Goal: Task Accomplishment & Management: Use online tool/utility

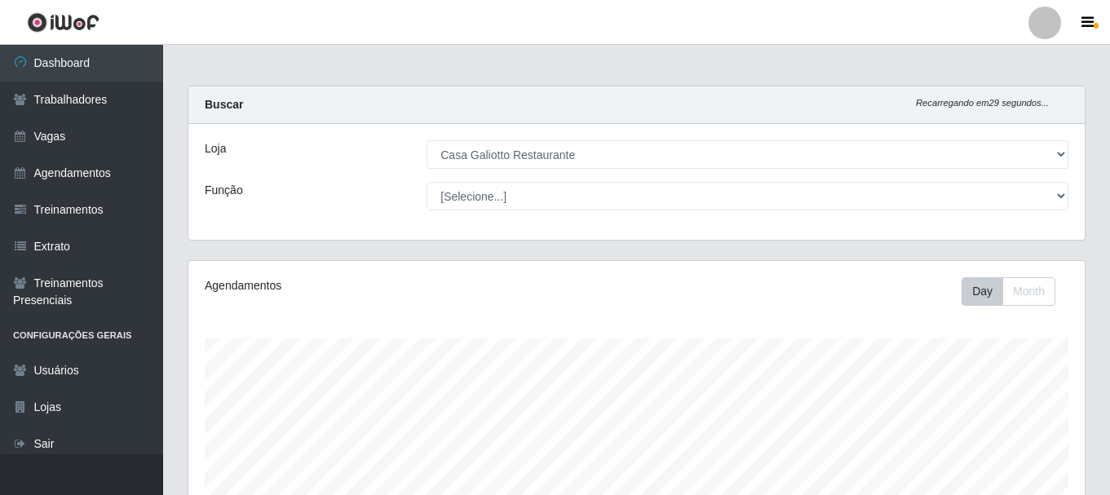
select select "279"
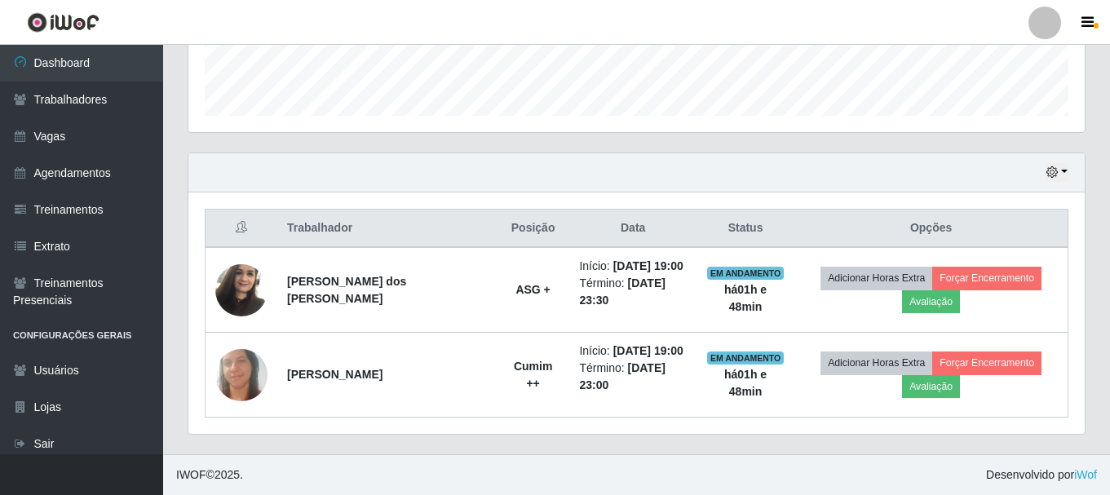
scroll to position [794, 0]
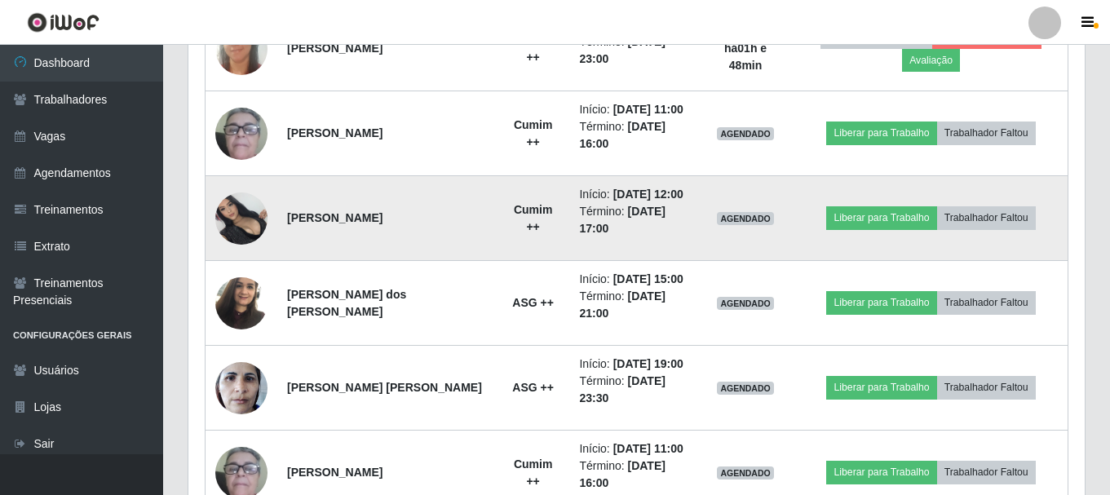
click at [234, 215] on img at bounding box center [241, 218] width 52 height 52
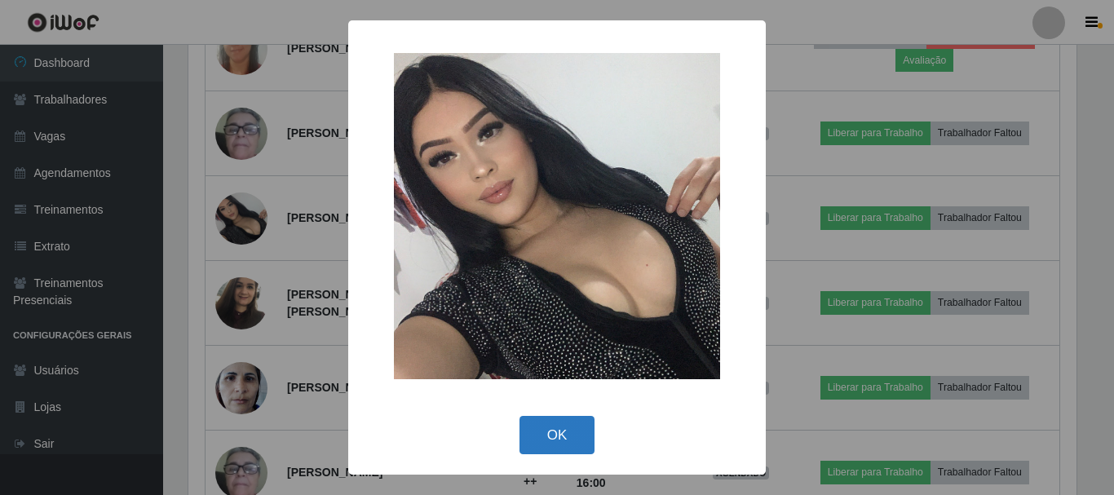
click at [569, 436] on button "OK" at bounding box center [558, 435] width 76 height 38
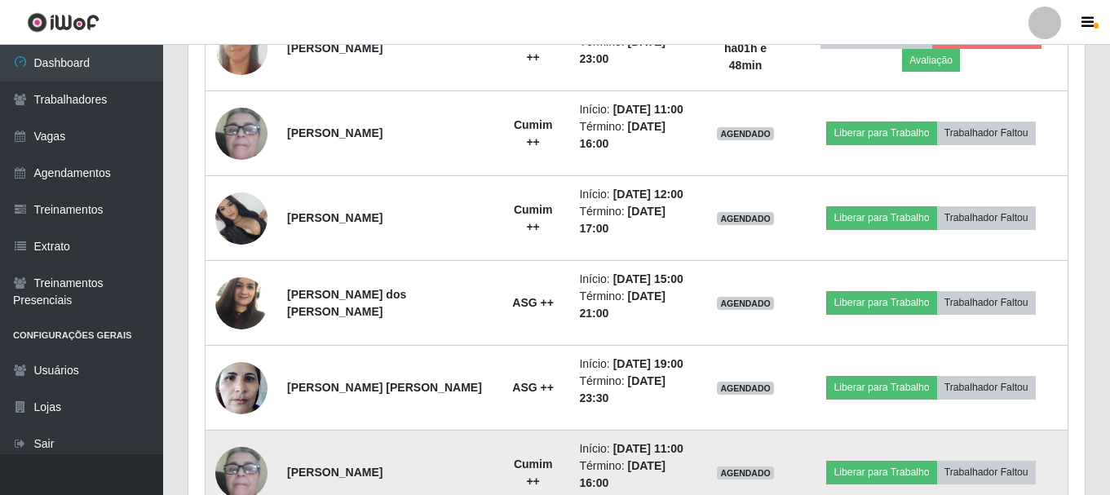
scroll to position [339, 896]
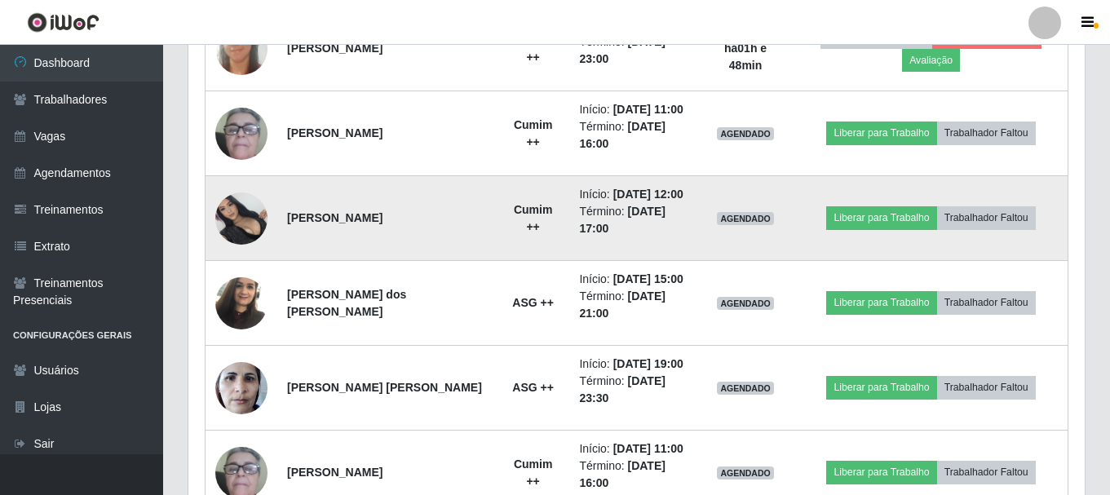
click at [258, 213] on img at bounding box center [241, 218] width 52 height 52
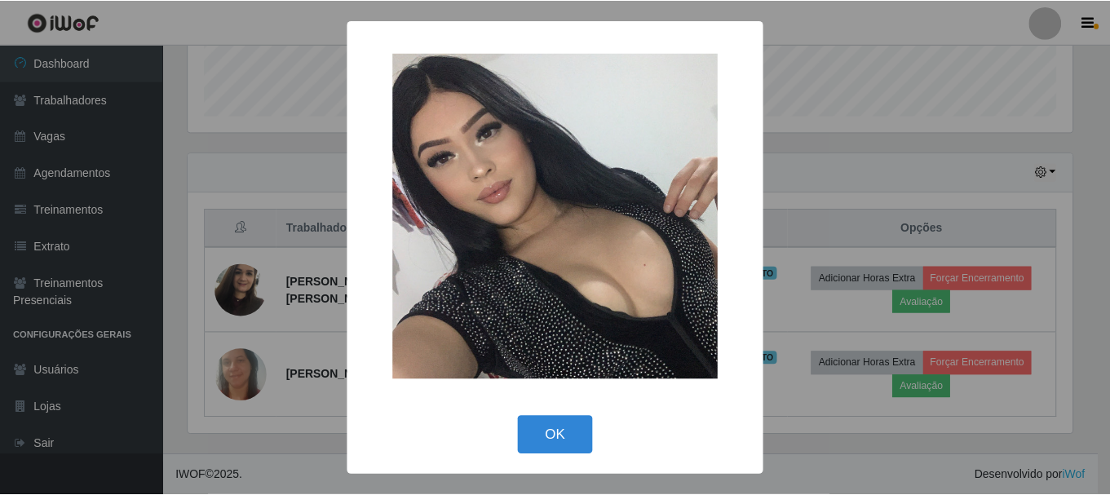
scroll to position [794, 0]
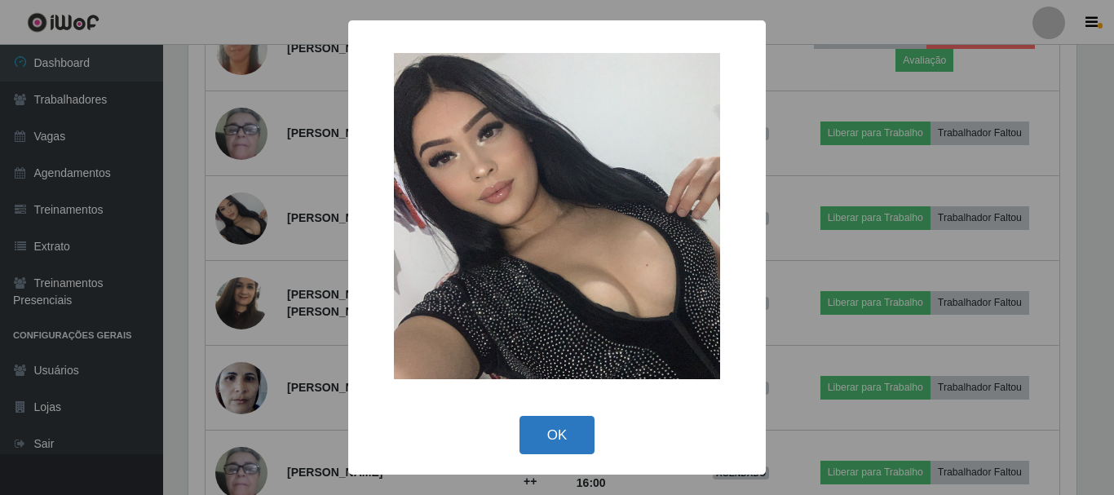
click at [558, 431] on button "OK" at bounding box center [558, 435] width 76 height 38
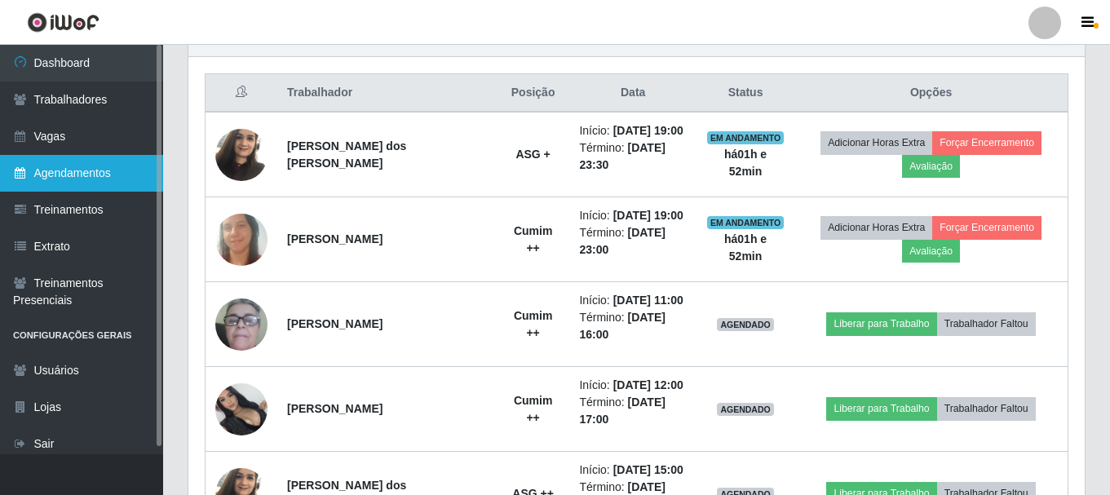
scroll to position [409, 0]
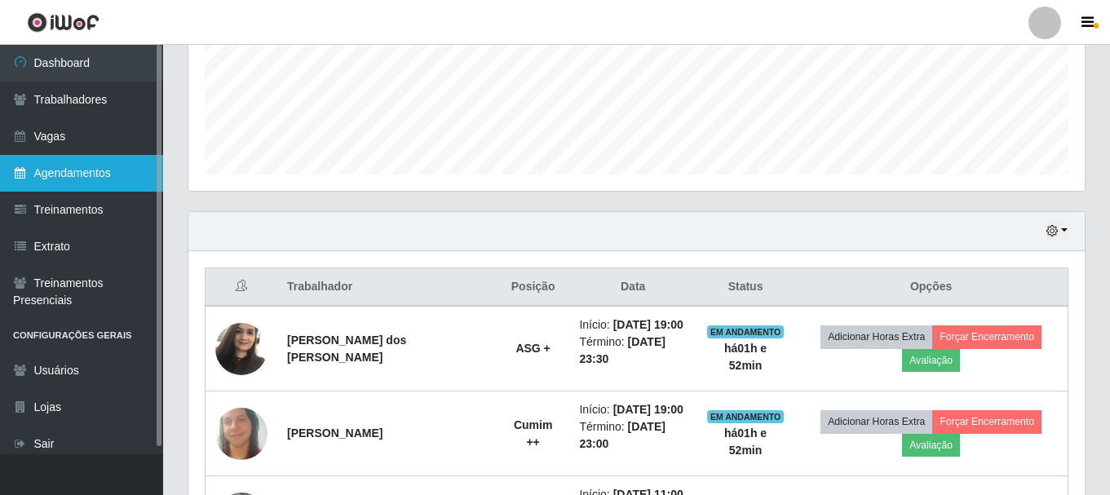
click at [64, 170] on link "Agendamentos" at bounding box center [81, 173] width 163 height 37
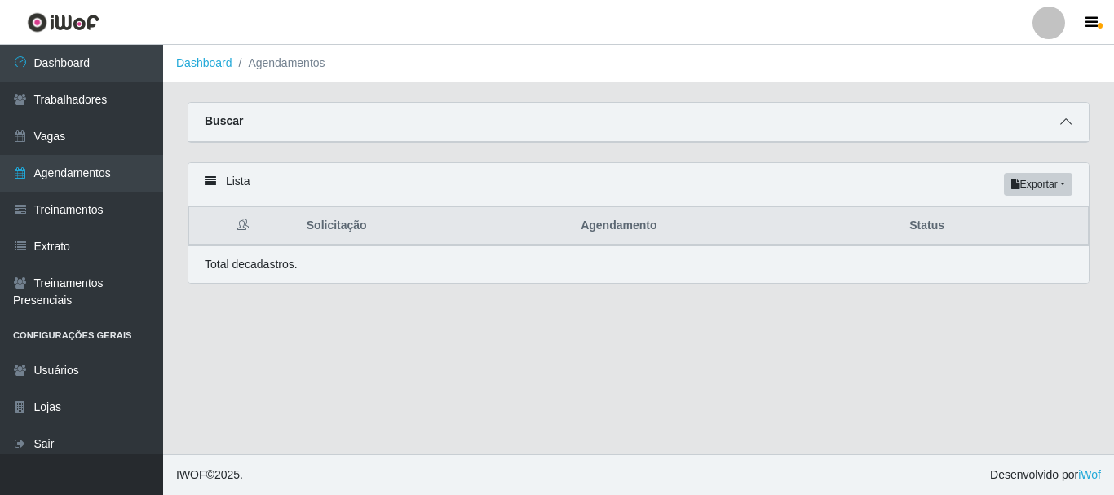
click at [1069, 117] on icon at bounding box center [1065, 121] width 11 height 11
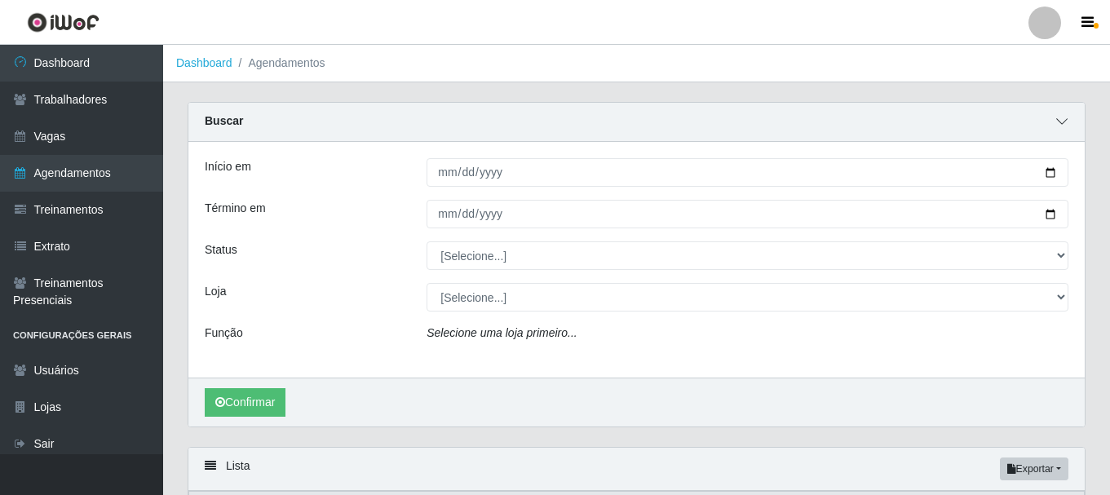
click at [1069, 119] on span at bounding box center [1062, 122] width 20 height 19
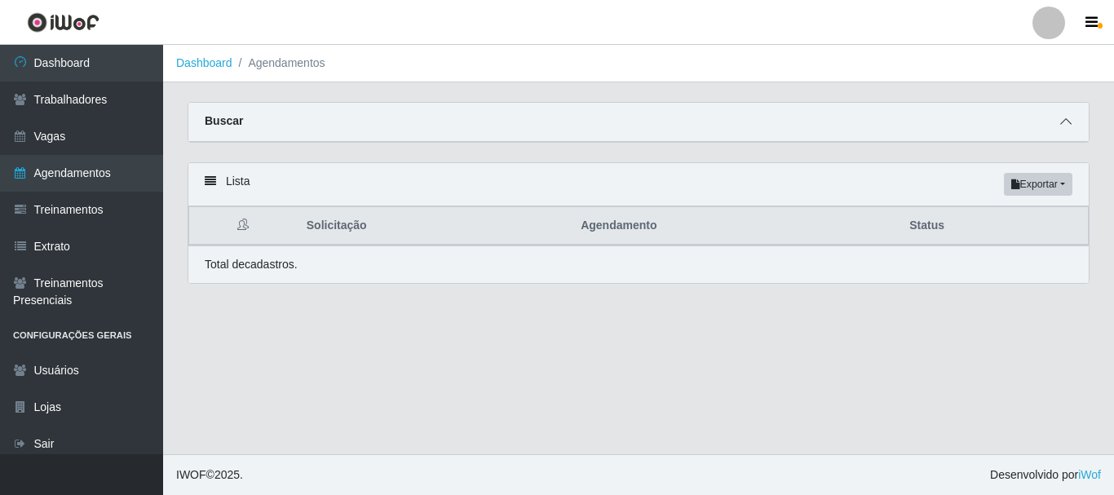
click at [1069, 119] on icon at bounding box center [1065, 121] width 11 height 11
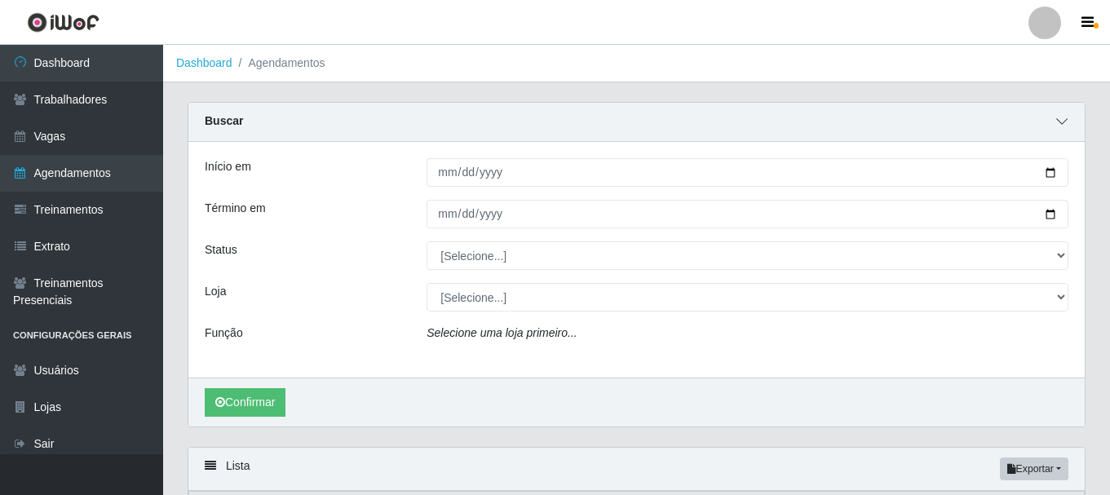
click at [1060, 119] on icon at bounding box center [1061, 121] width 11 height 11
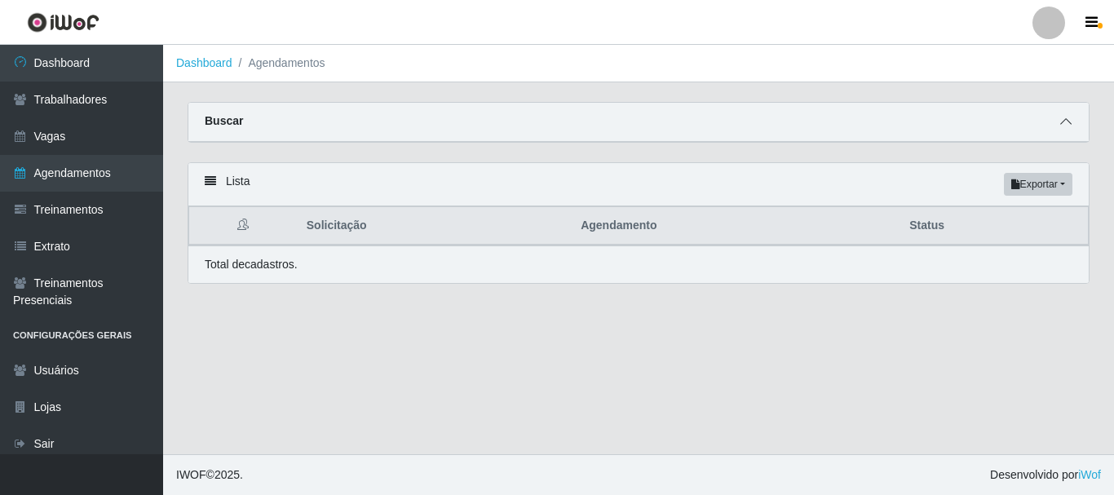
click at [1065, 126] on icon at bounding box center [1065, 121] width 11 height 11
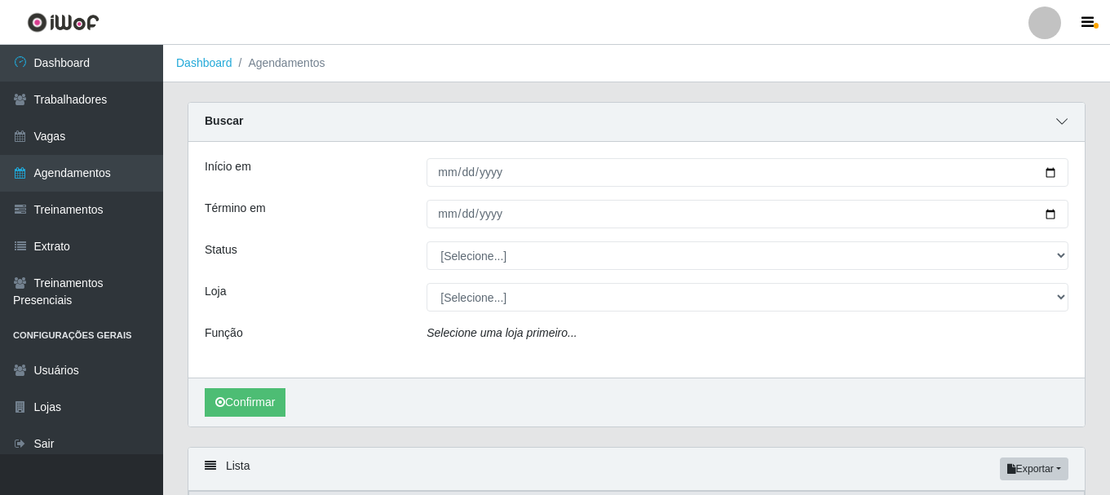
click at [1064, 118] on icon at bounding box center [1061, 121] width 11 height 11
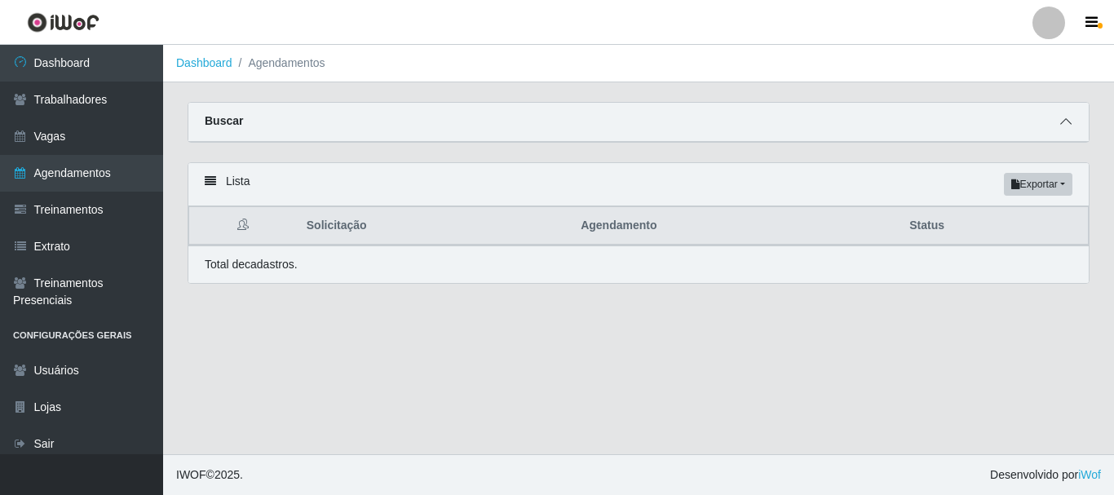
click at [1061, 115] on span at bounding box center [1066, 122] width 20 height 19
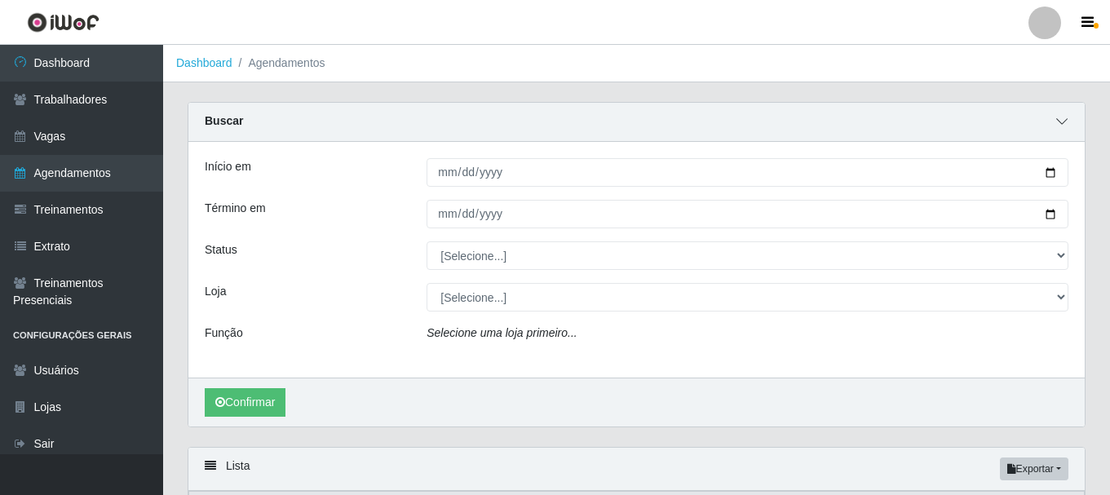
click at [1061, 115] on span at bounding box center [1062, 122] width 20 height 19
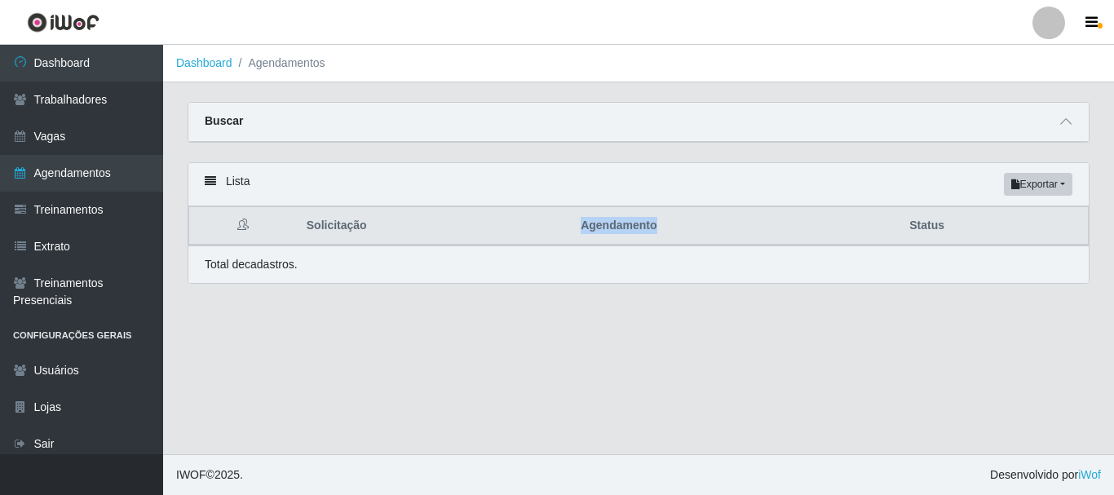
drag, startPoint x: 581, startPoint y: 228, endPoint x: 687, endPoint y: 223, distance: 106.1
click at [687, 223] on th "Agendamento" at bounding box center [735, 226] width 329 height 38
drag, startPoint x: 635, startPoint y: 211, endPoint x: 649, endPoint y: 199, distance: 18.5
click at [638, 210] on th "Agendamento" at bounding box center [735, 226] width 329 height 38
click at [838, 170] on div "Lista Exportar PDF Excel" at bounding box center [638, 184] width 900 height 43
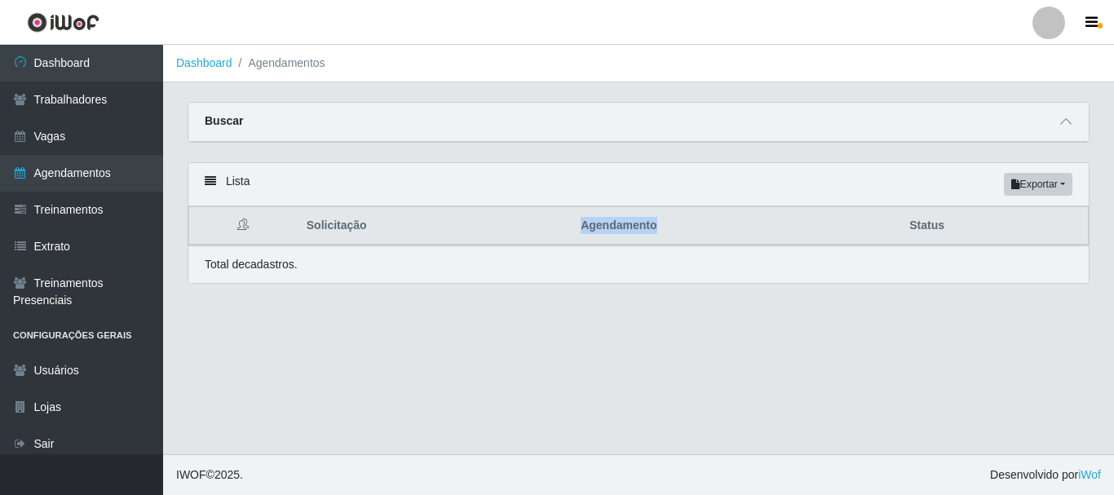
drag, startPoint x: 575, startPoint y: 223, endPoint x: 664, endPoint y: 226, distance: 88.9
click at [662, 226] on th "Agendamento" at bounding box center [735, 226] width 329 height 38
click at [665, 226] on th "Agendamento" at bounding box center [735, 226] width 329 height 38
click at [1068, 122] on icon at bounding box center [1065, 121] width 11 height 11
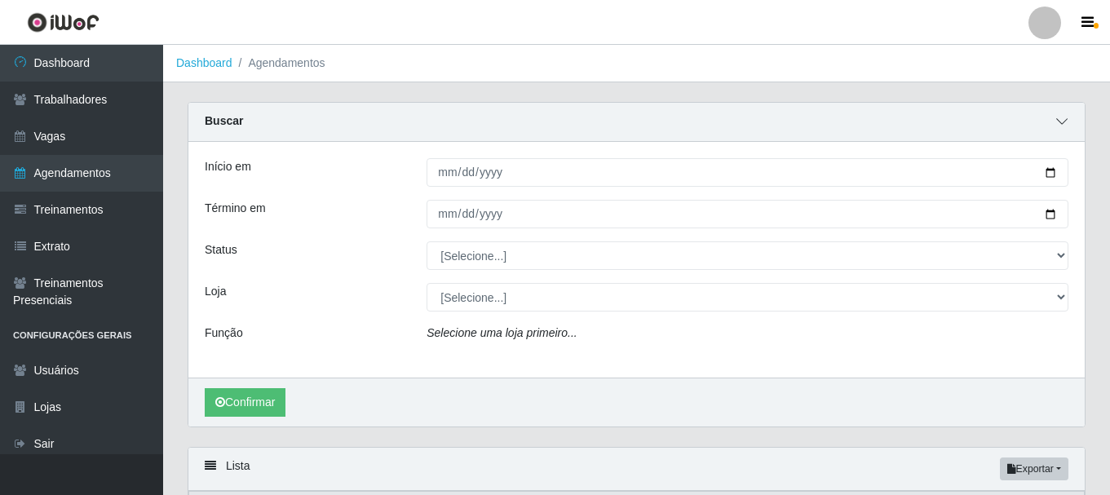
click at [1064, 118] on icon at bounding box center [1061, 121] width 11 height 11
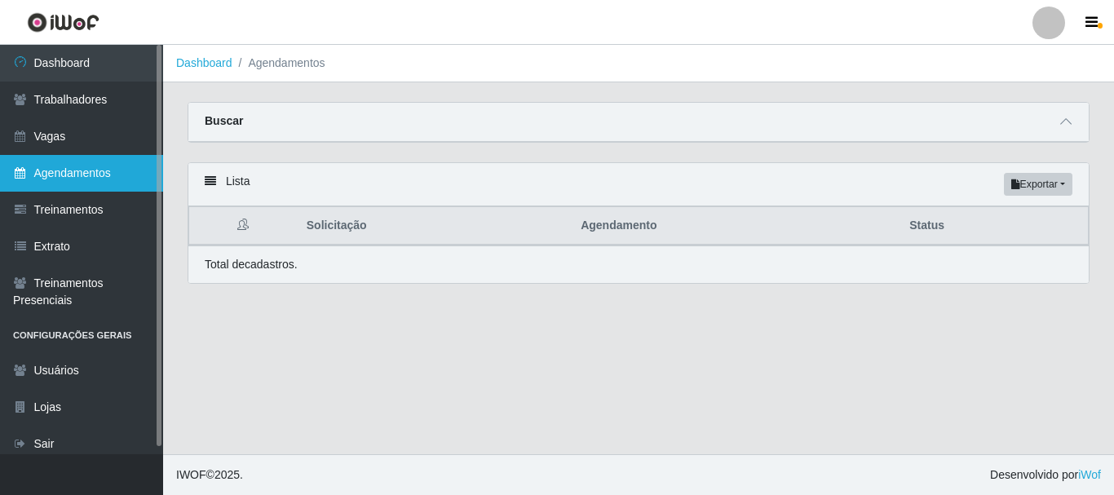
click at [97, 178] on link "Agendamentos" at bounding box center [81, 173] width 163 height 37
